Goal: Find contact information: Find contact information

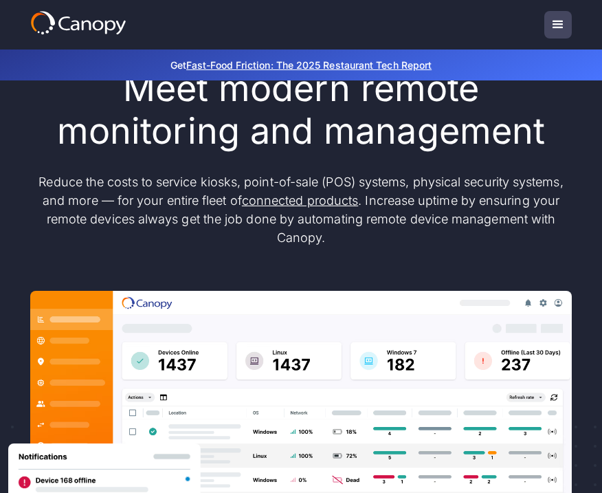
scroll to position [78, 0]
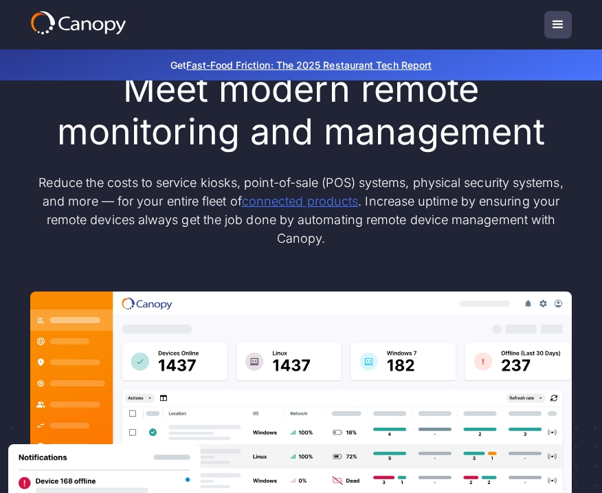
click at [324, 201] on link "connected products" at bounding box center [300, 201] width 116 height 14
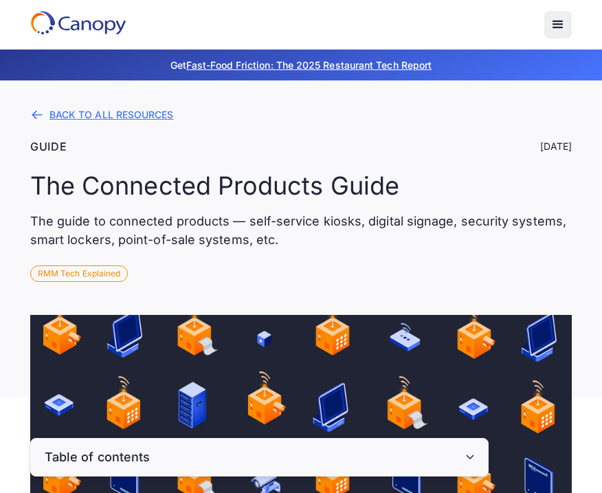
click at [126, 116] on div "BACK TO ALL RESOURCES" at bounding box center [111, 115] width 124 height 10
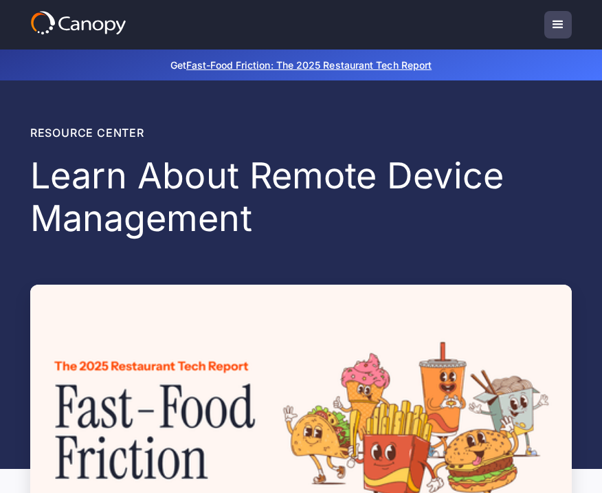
click at [559, 27] on div "menu" at bounding box center [558, 24] width 16 height 16
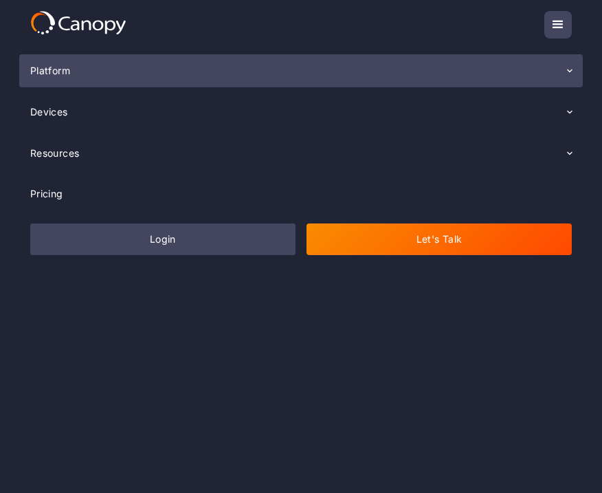
click at [69, 75] on div "Platform" at bounding box center [50, 71] width 40 height 10
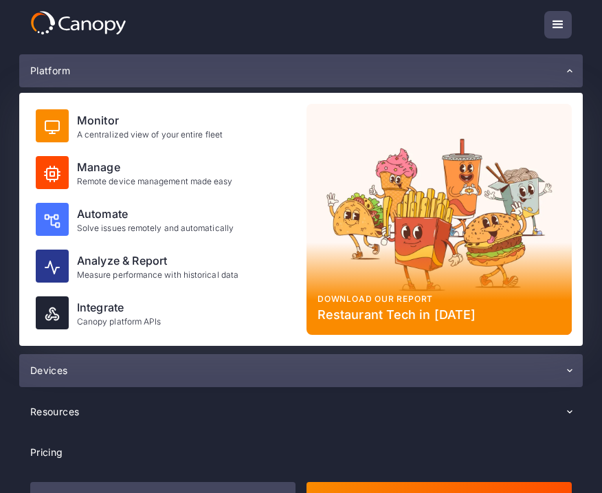
click at [68, 372] on div "Devices" at bounding box center [49, 371] width 38 height 10
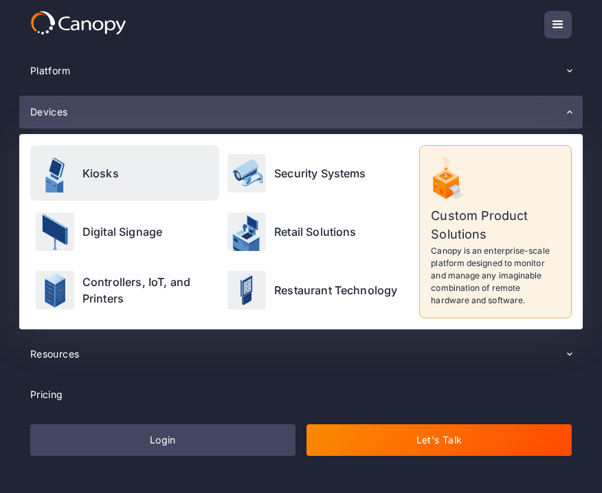
click at [101, 174] on p "Kiosks" at bounding box center [100, 173] width 36 height 16
click at [104, 181] on div "Kiosks" at bounding box center [124, 173] width 189 height 56
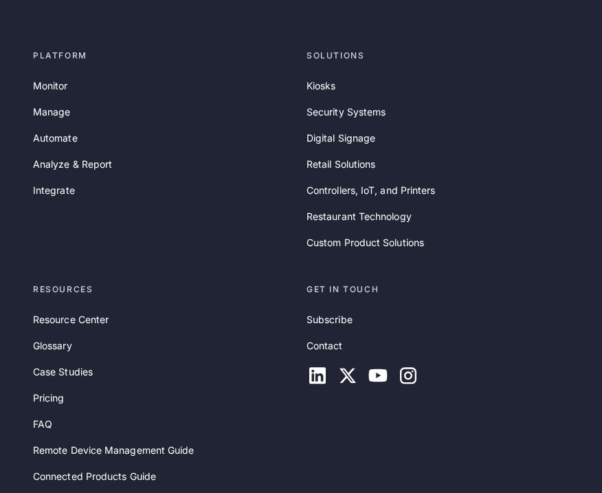
scroll to position [5032, 0]
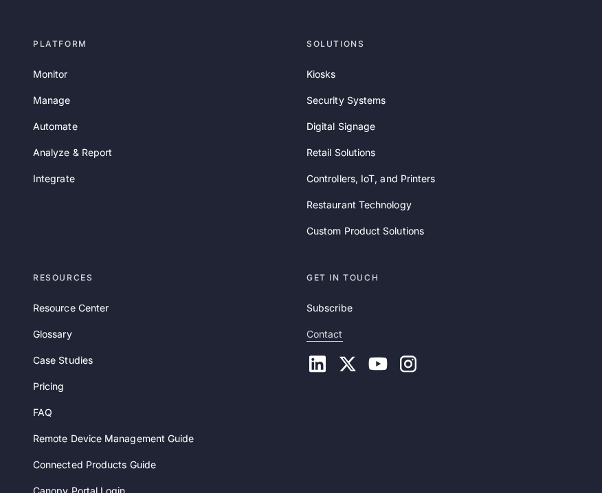
click at [342, 330] on link "Contact" at bounding box center [324, 333] width 36 height 15
